Goal: Transaction & Acquisition: Purchase product/service

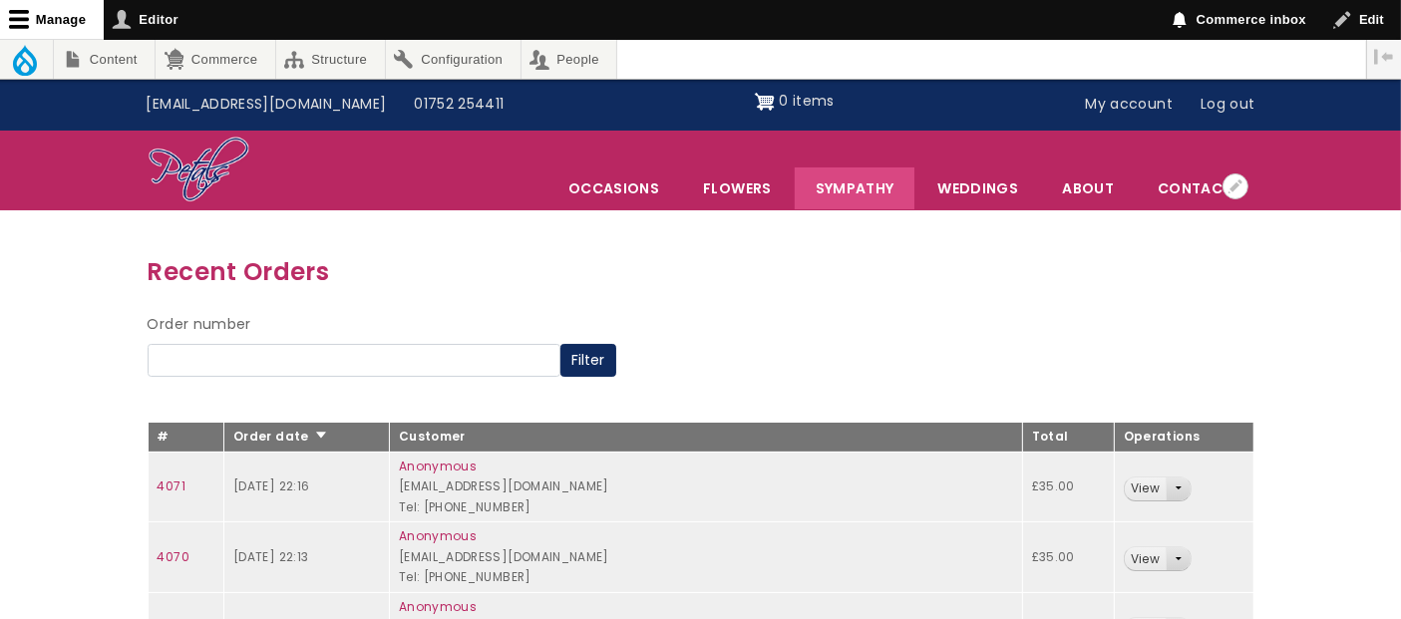
click at [862, 189] on link "Sympathy" at bounding box center [855, 189] width 121 height 42
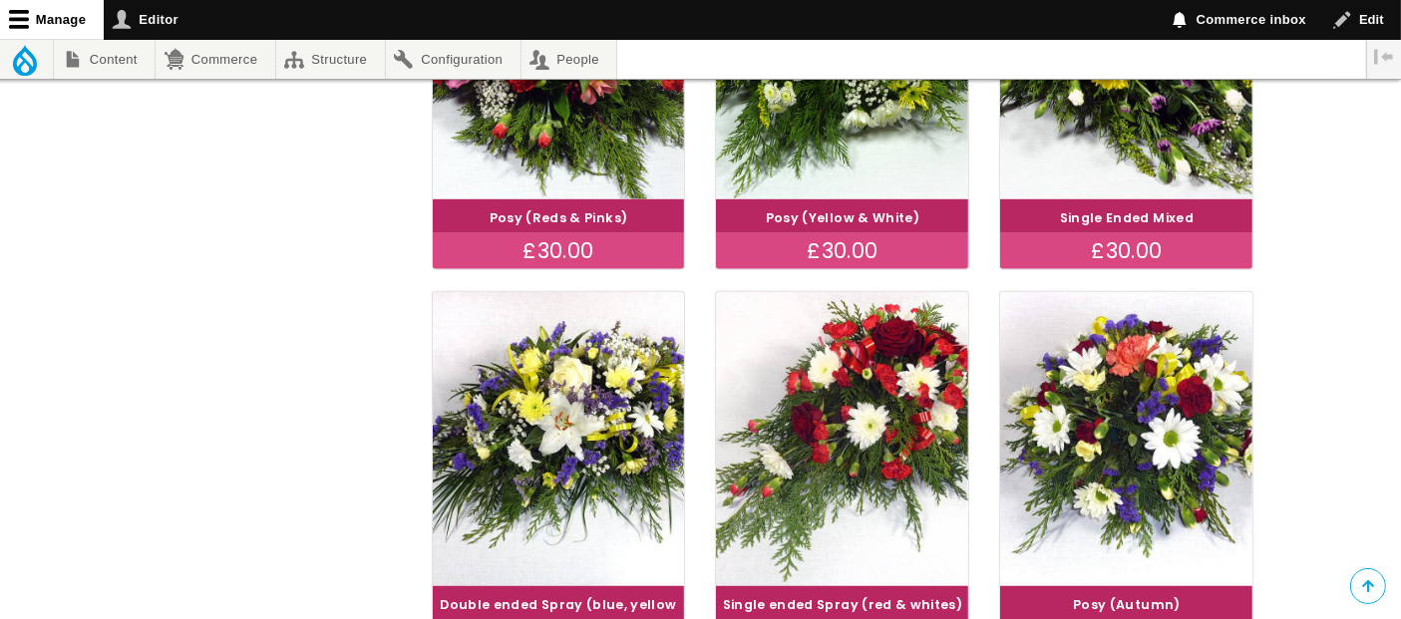
scroll to position [1433, 0]
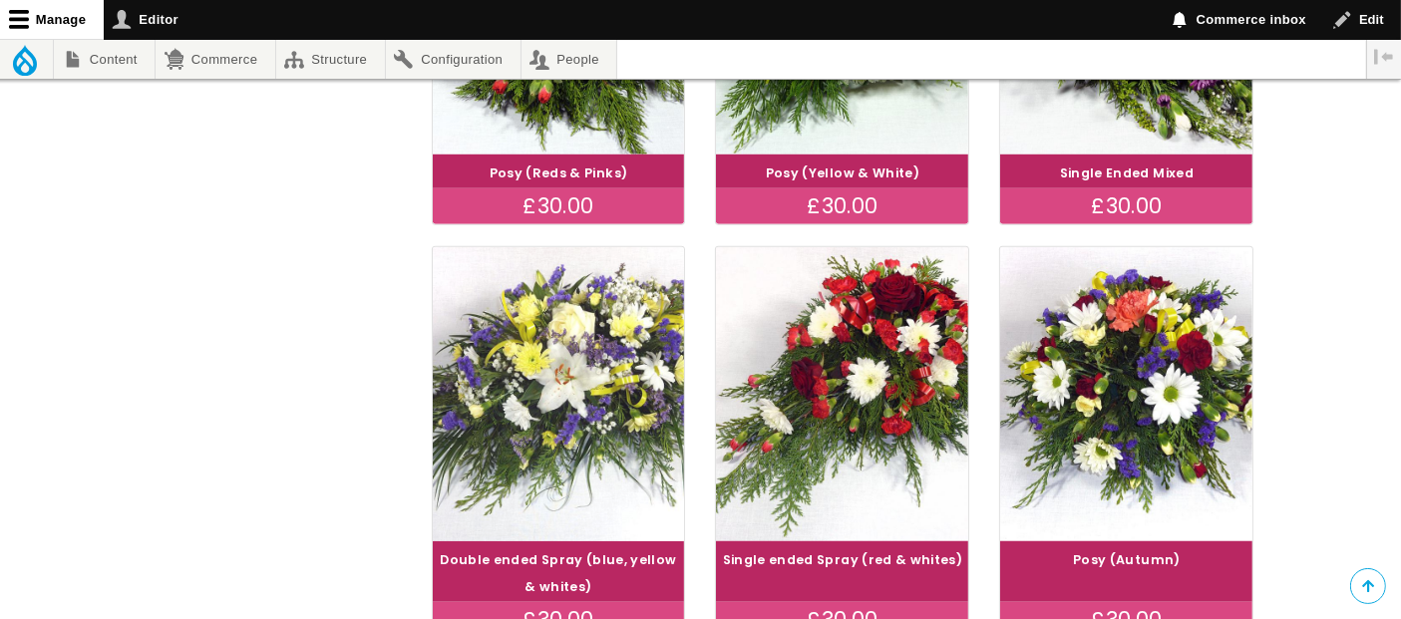
click at [573, 435] on img at bounding box center [558, 394] width 283 height 328
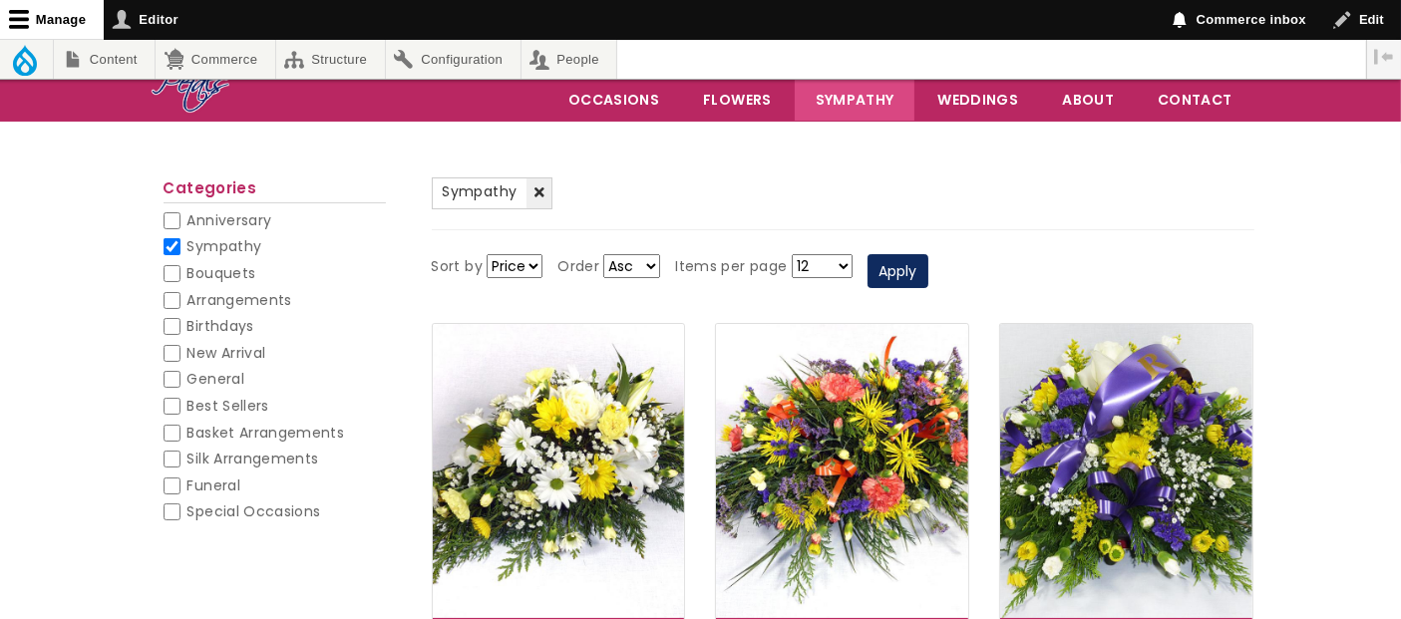
scroll to position [0, 0]
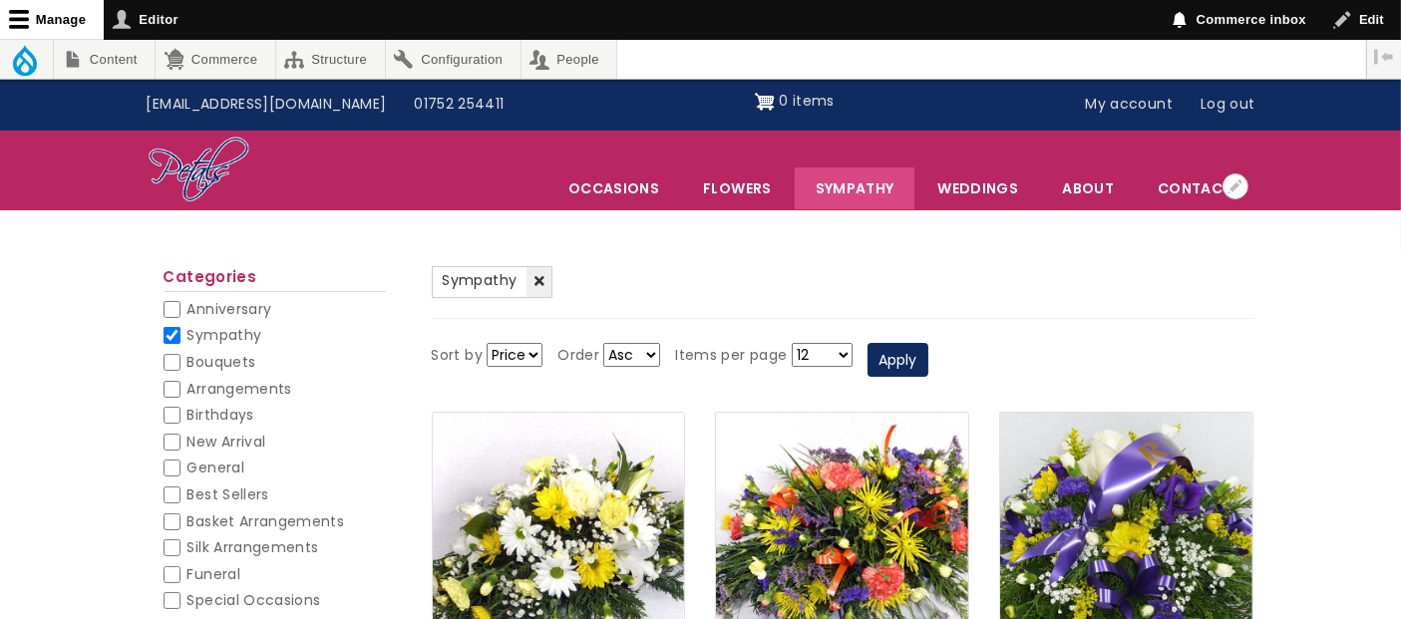
drag, startPoint x: 885, startPoint y: 184, endPoint x: 875, endPoint y: 185, distance: 10.0
click at [884, 183] on link "Sympathy" at bounding box center [855, 189] width 121 height 42
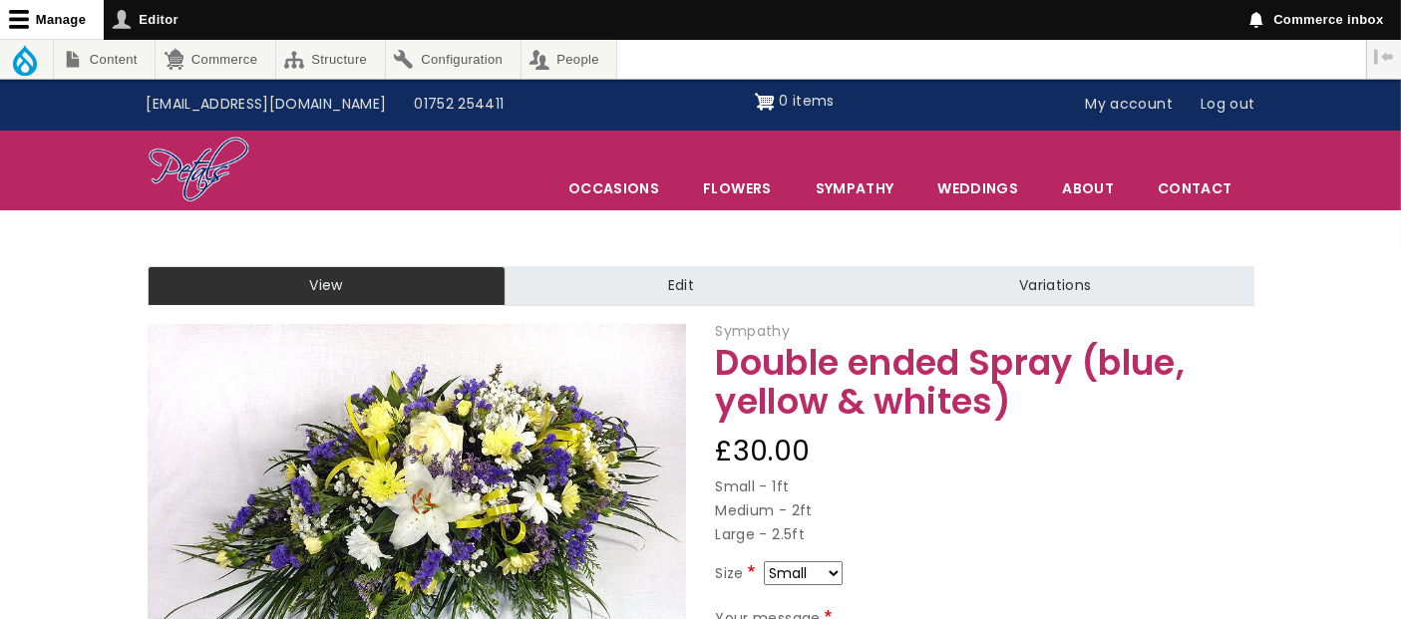
click at [830, 568] on select "Small Medium Large" at bounding box center [803, 573] width 79 height 24
select select "10"
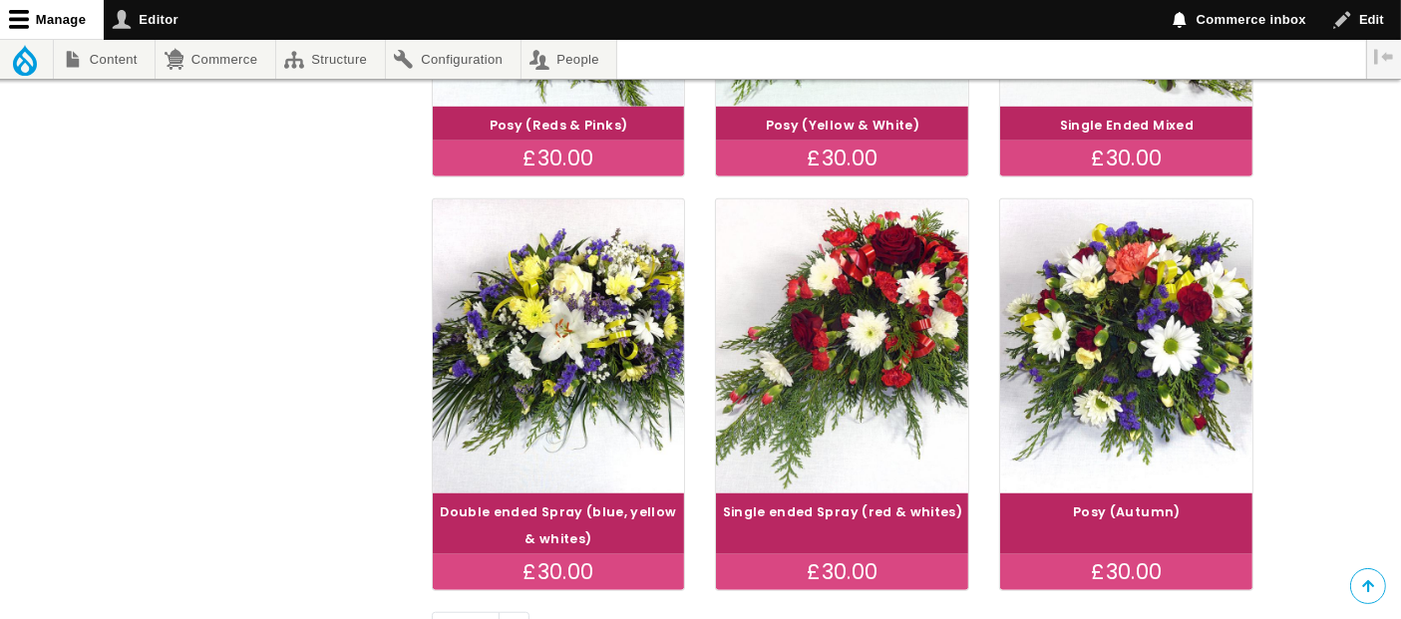
scroll to position [1491, 0]
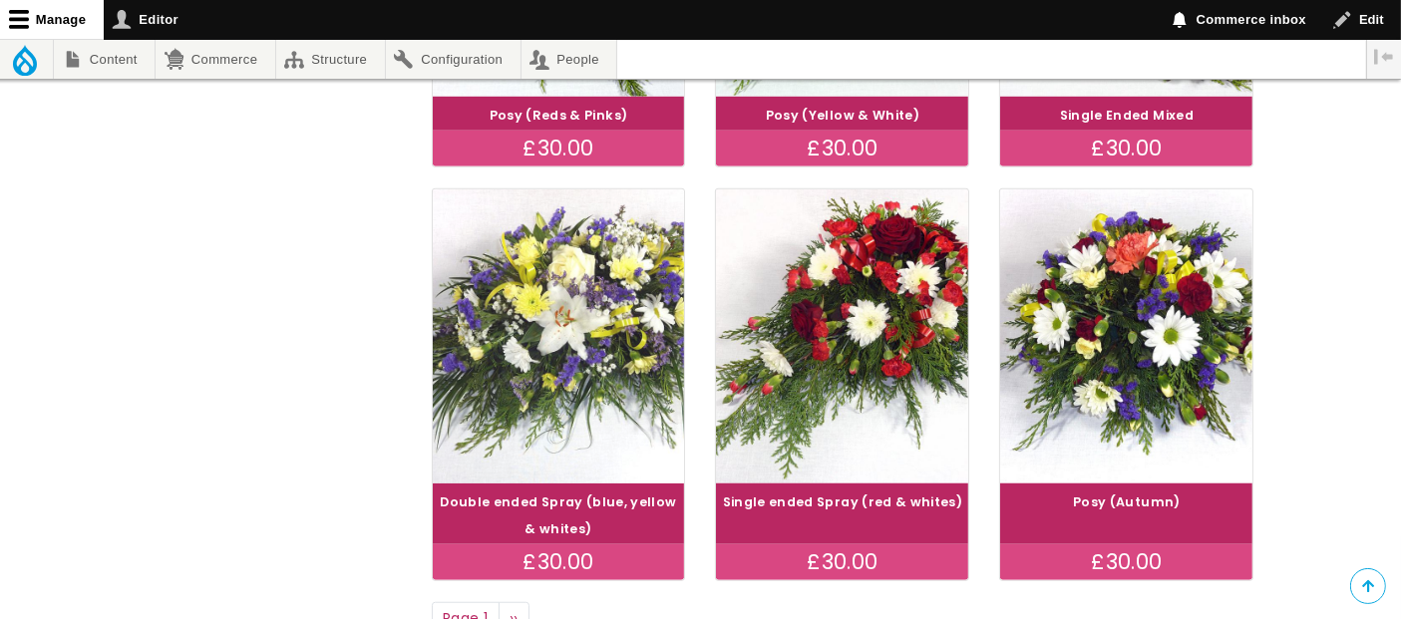
click at [597, 383] on img at bounding box center [558, 337] width 283 height 328
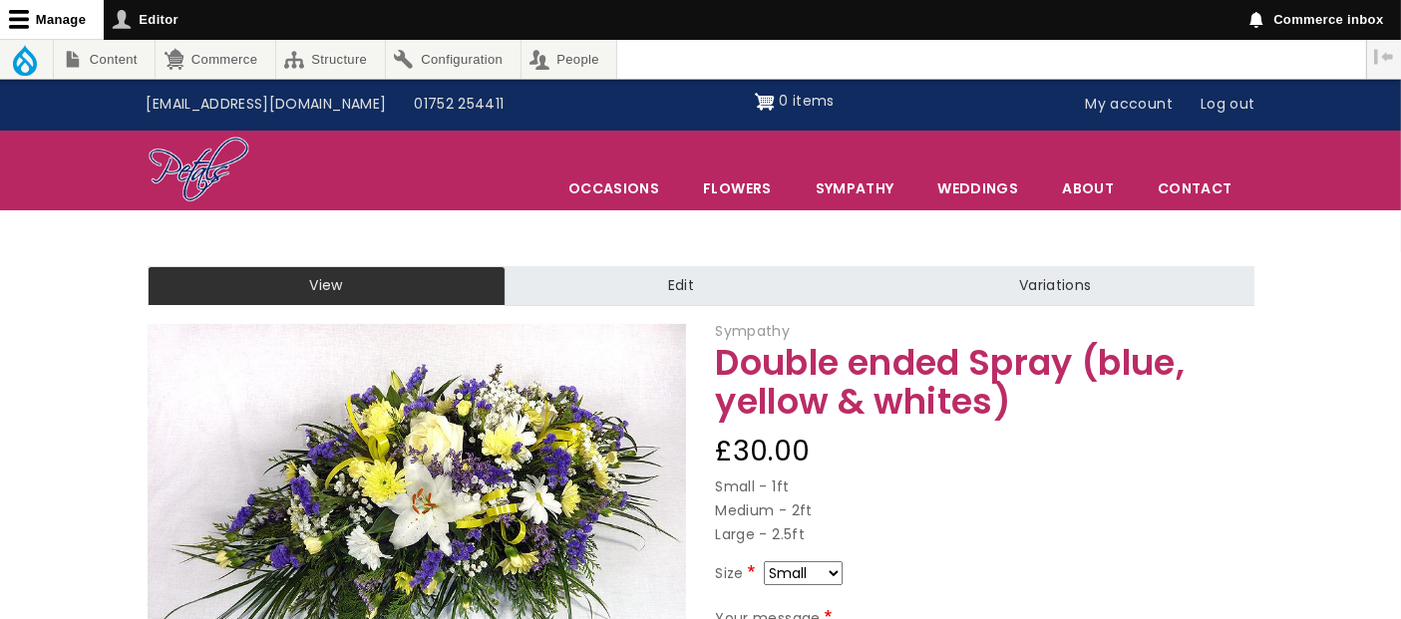
click at [830, 570] on select "Small Medium Large" at bounding box center [803, 573] width 79 height 24
select select "9"
click at [834, 568] on select "Small Medium Large" at bounding box center [803, 573] width 79 height 24
select select "10"
click at [1133, 110] on link "My account" at bounding box center [1130, 105] width 116 height 38
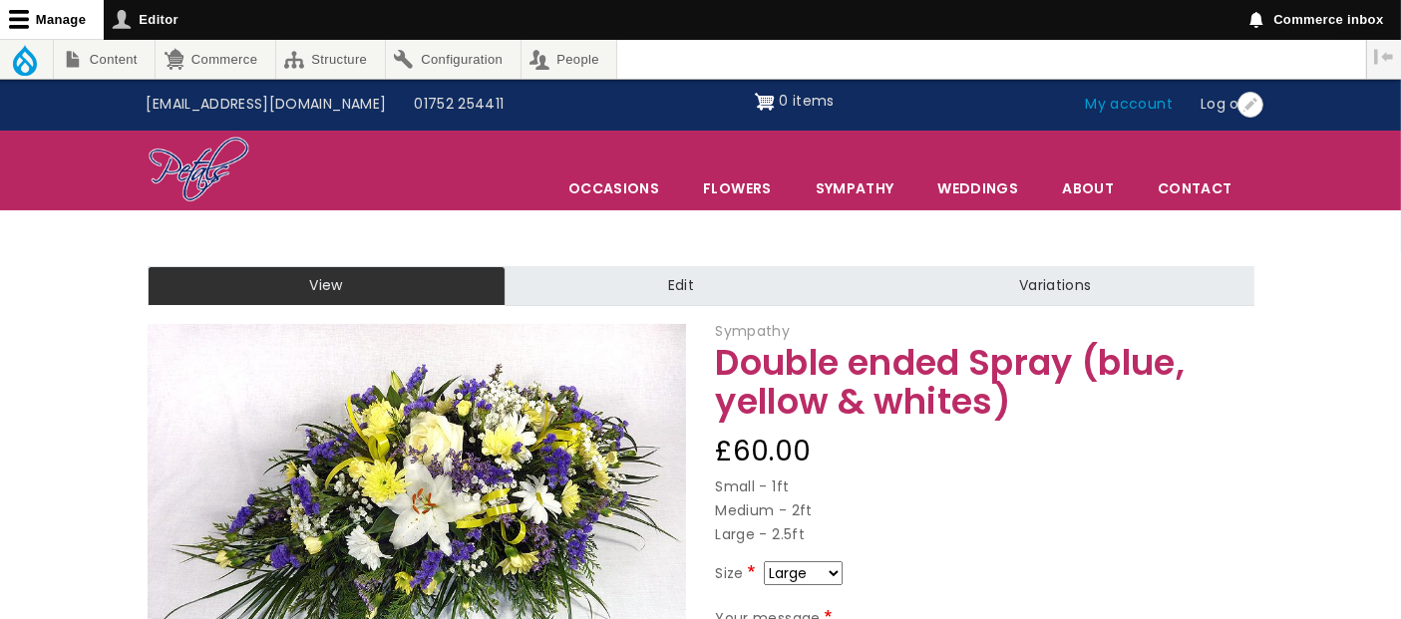
click at [1131, 110] on link "My account" at bounding box center [1130, 105] width 116 height 38
